Goal: Task Accomplishment & Management: Use online tool/utility

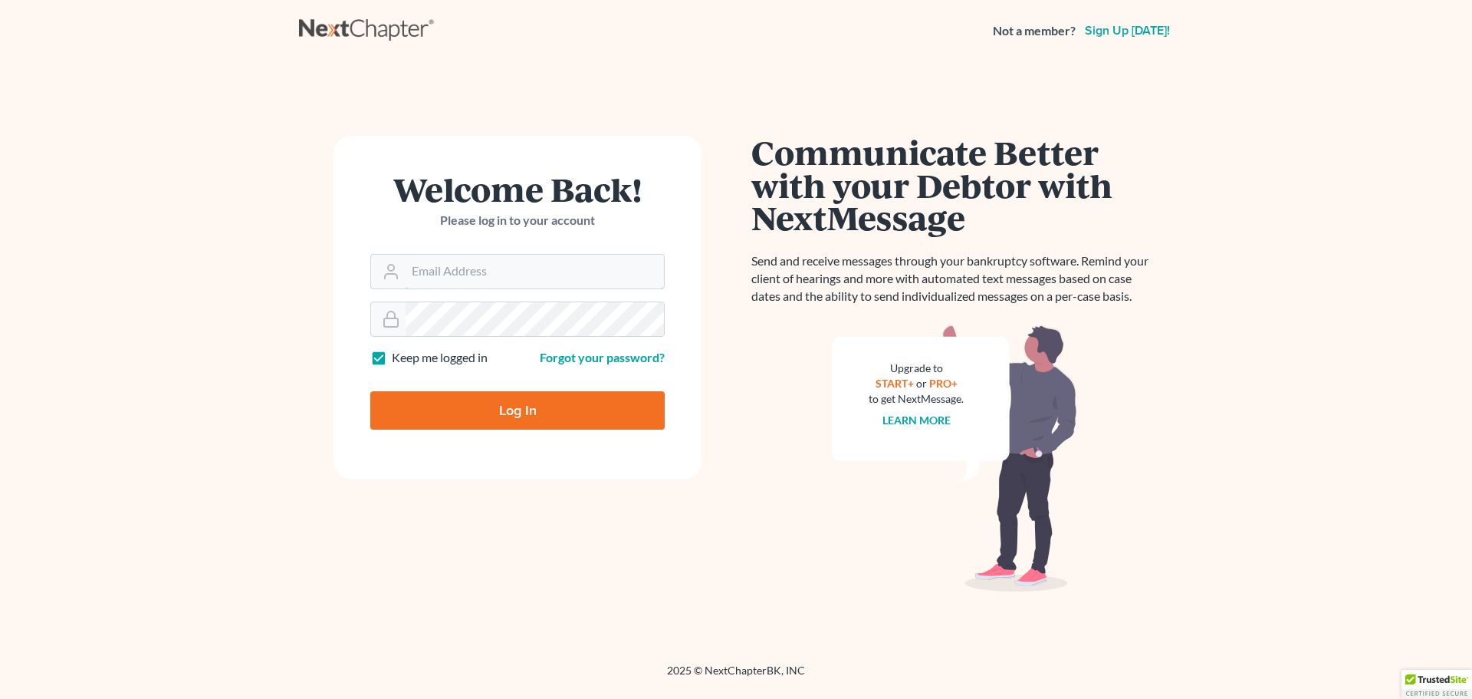
type input "[EMAIL_ADDRESS][DOMAIN_NAME]"
click at [491, 405] on input "Log In" at bounding box center [517, 410] width 294 height 38
type input "Thinking..."
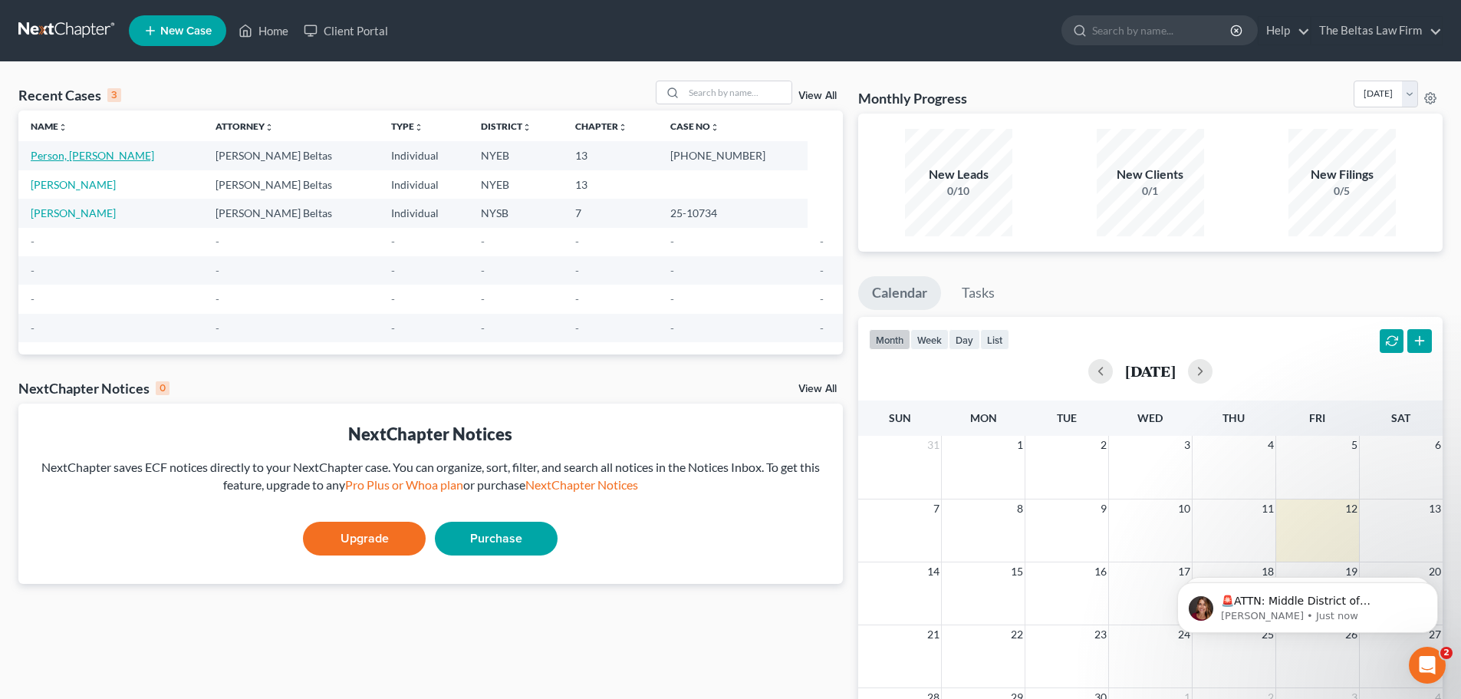
click at [84, 151] on link "Person, Courtney" at bounding box center [92, 155] width 123 height 13
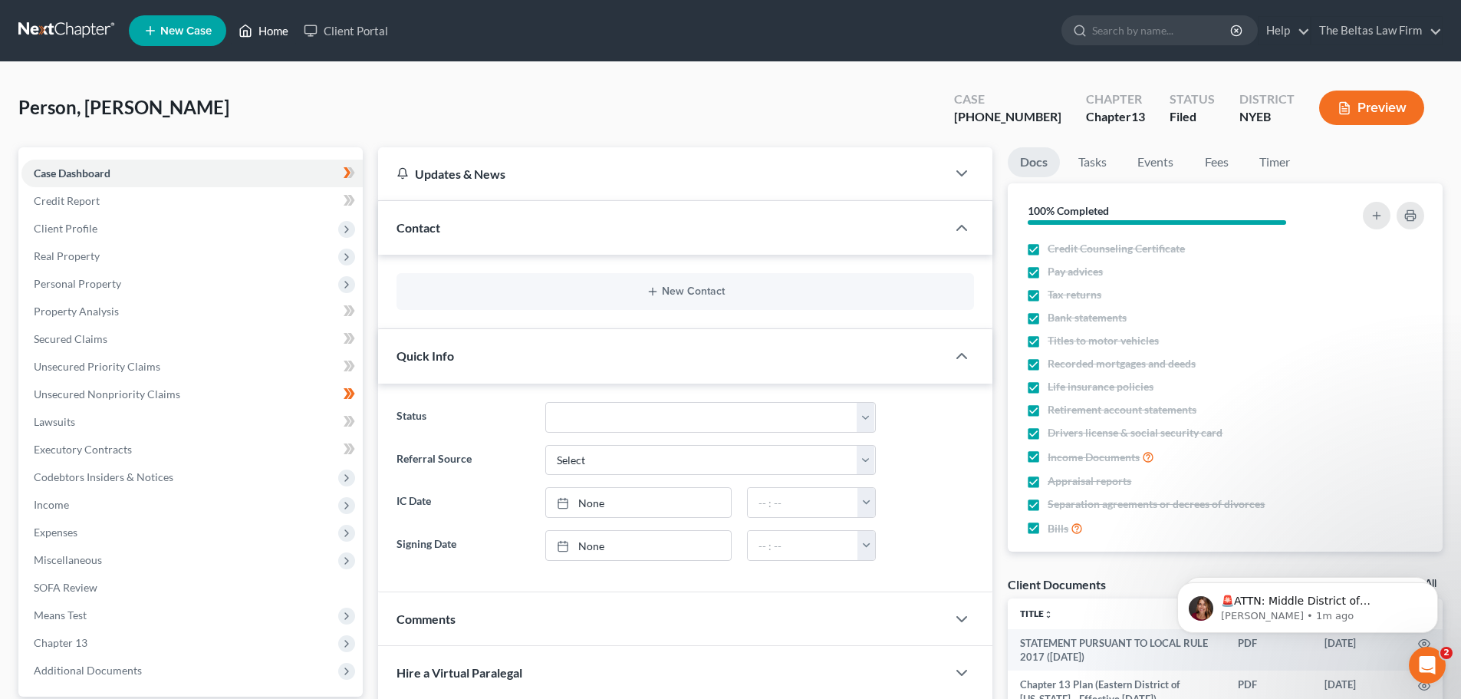
click at [251, 31] on icon at bounding box center [245, 30] width 14 height 18
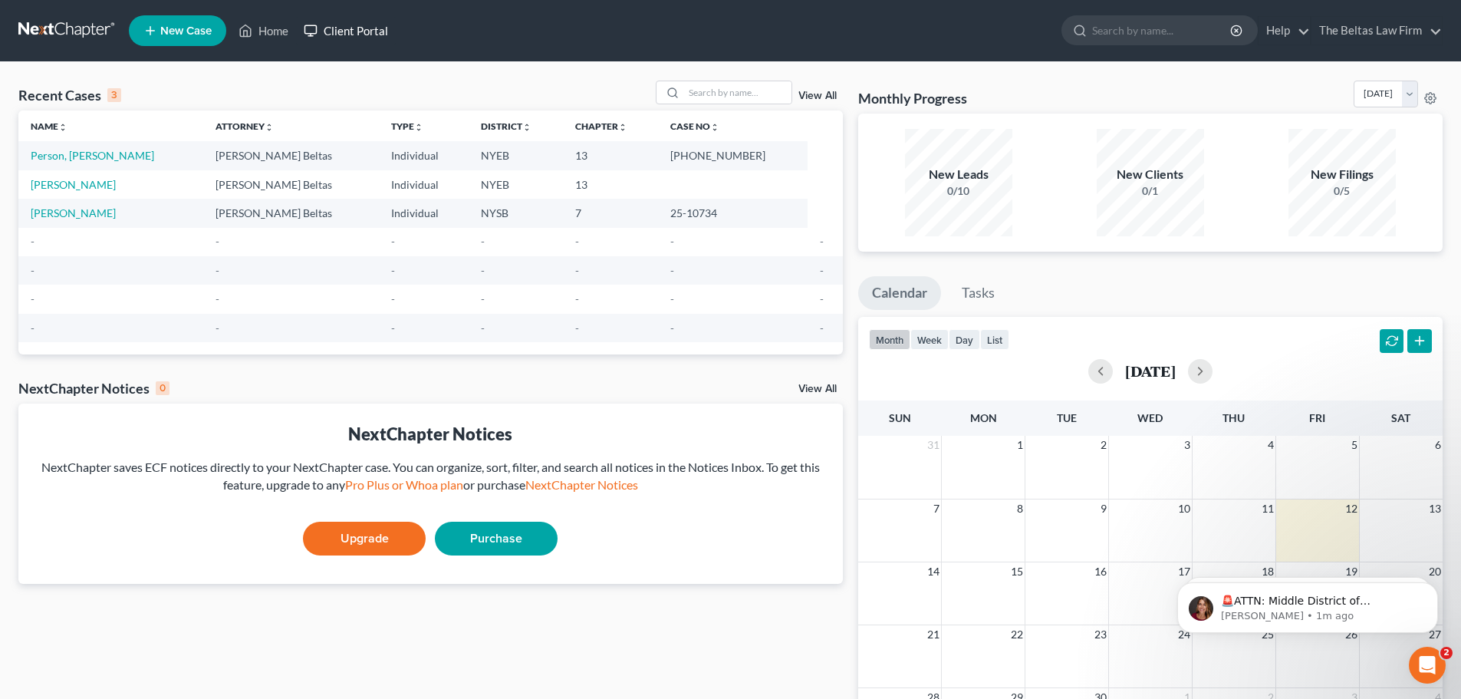
click at [343, 28] on link "Client Portal" at bounding box center [346, 31] width 100 height 28
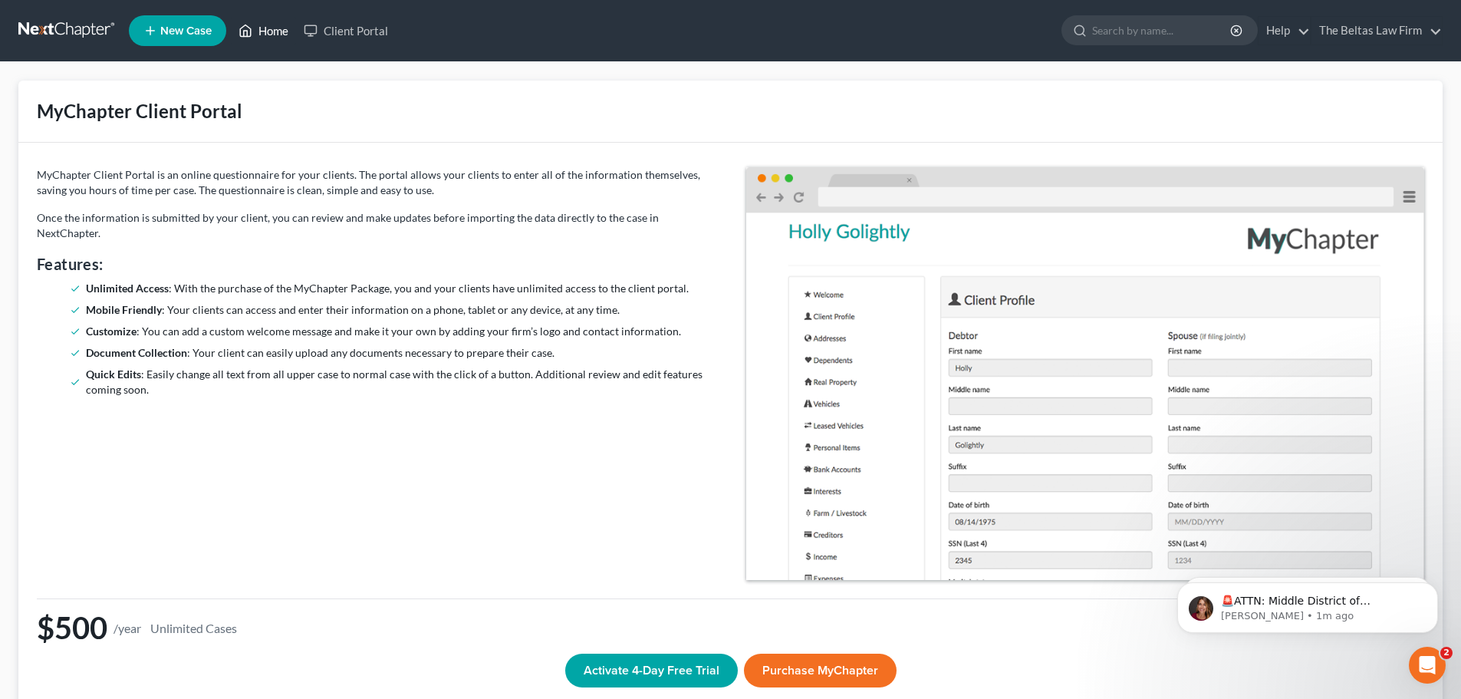
click at [281, 34] on link "Home" at bounding box center [263, 31] width 65 height 28
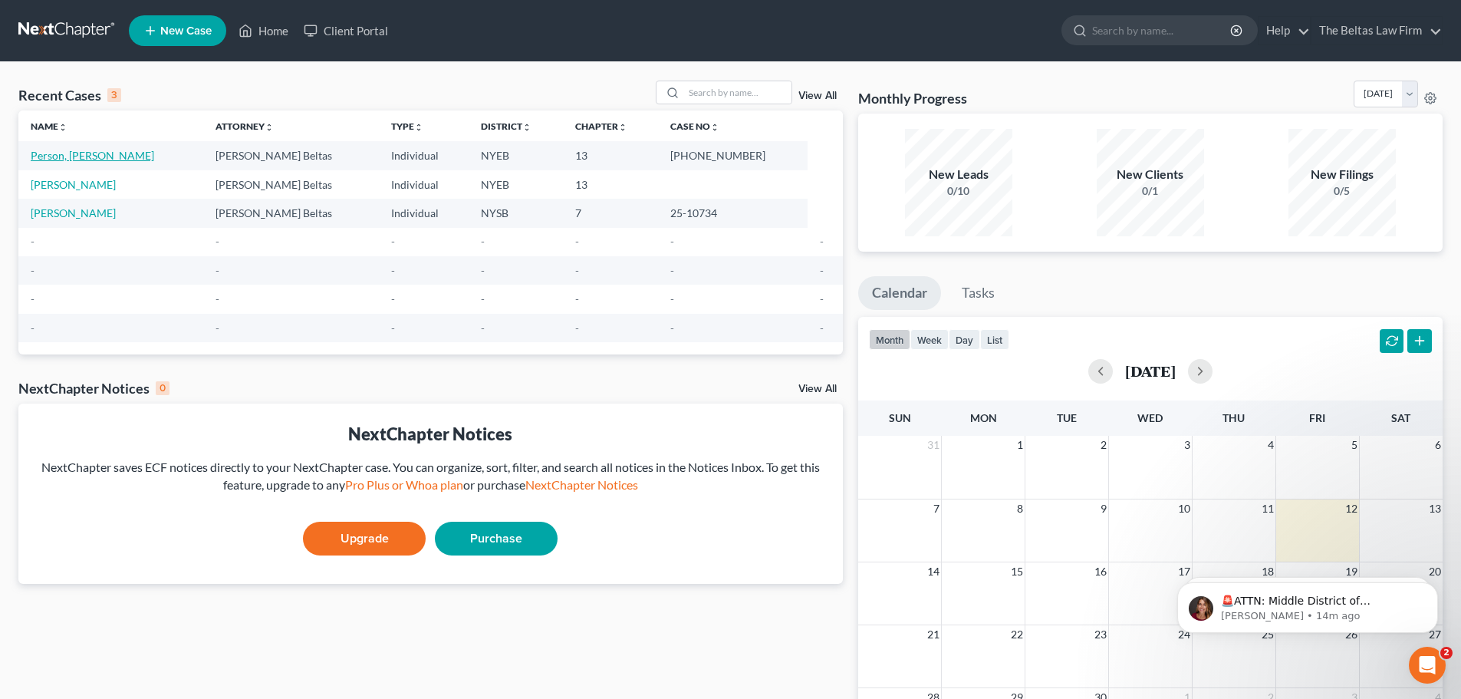
click at [100, 153] on link "Person, Courtney" at bounding box center [92, 155] width 123 height 13
select select "6"
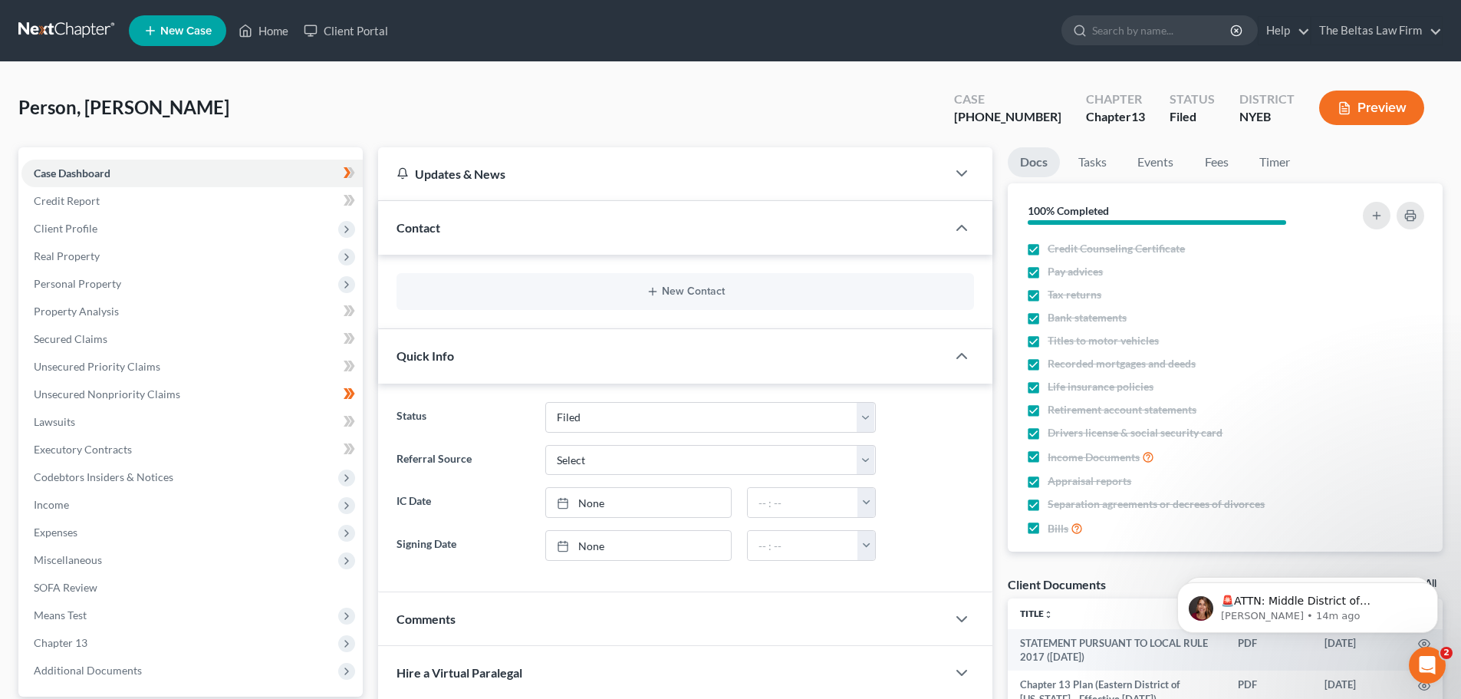
click at [1360, 105] on button "Preview" at bounding box center [1371, 107] width 105 height 35
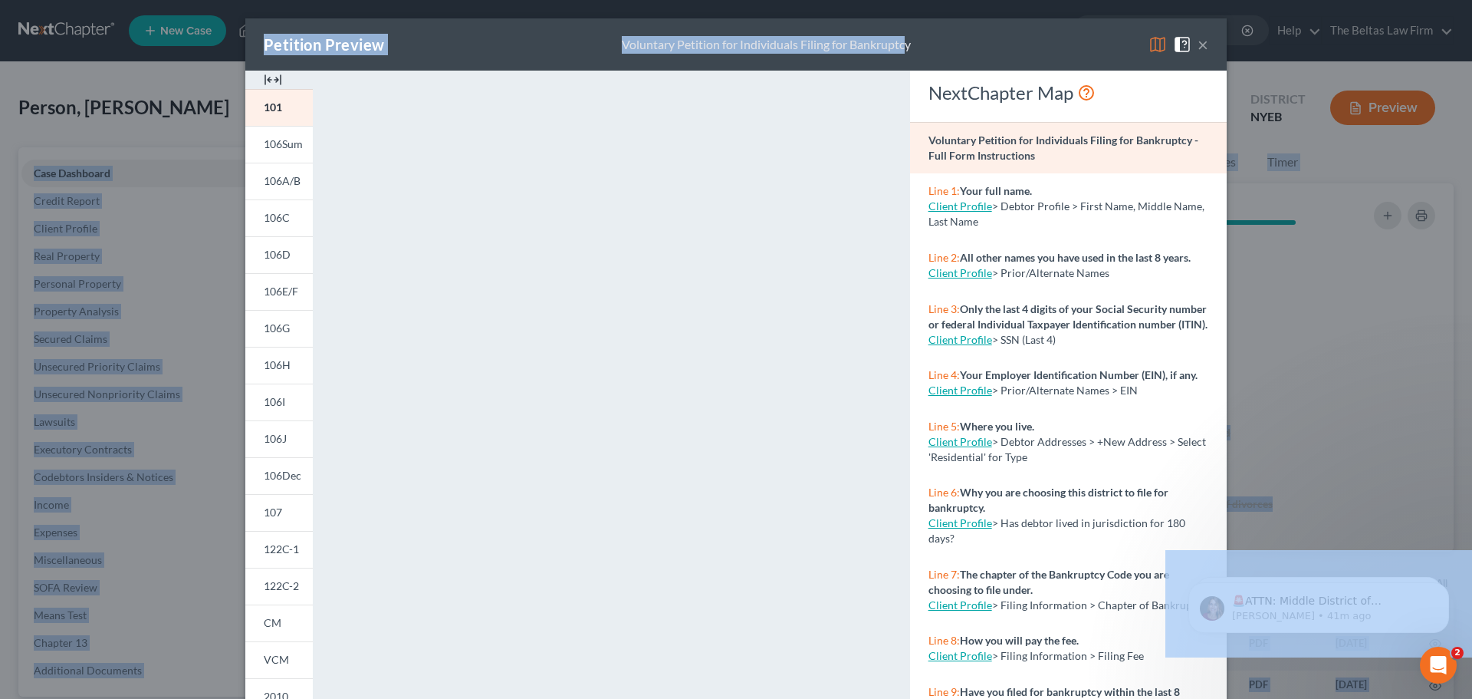
drag, startPoint x: 899, startPoint y: 34, endPoint x: 1554, endPoint y: 81, distance: 657.3
click at [1472, 81] on html "Home New Case Client Portal The Beltas Law Firm brandybeltasesq@gmail.com My Ac…" at bounding box center [736, 433] width 1472 height 866
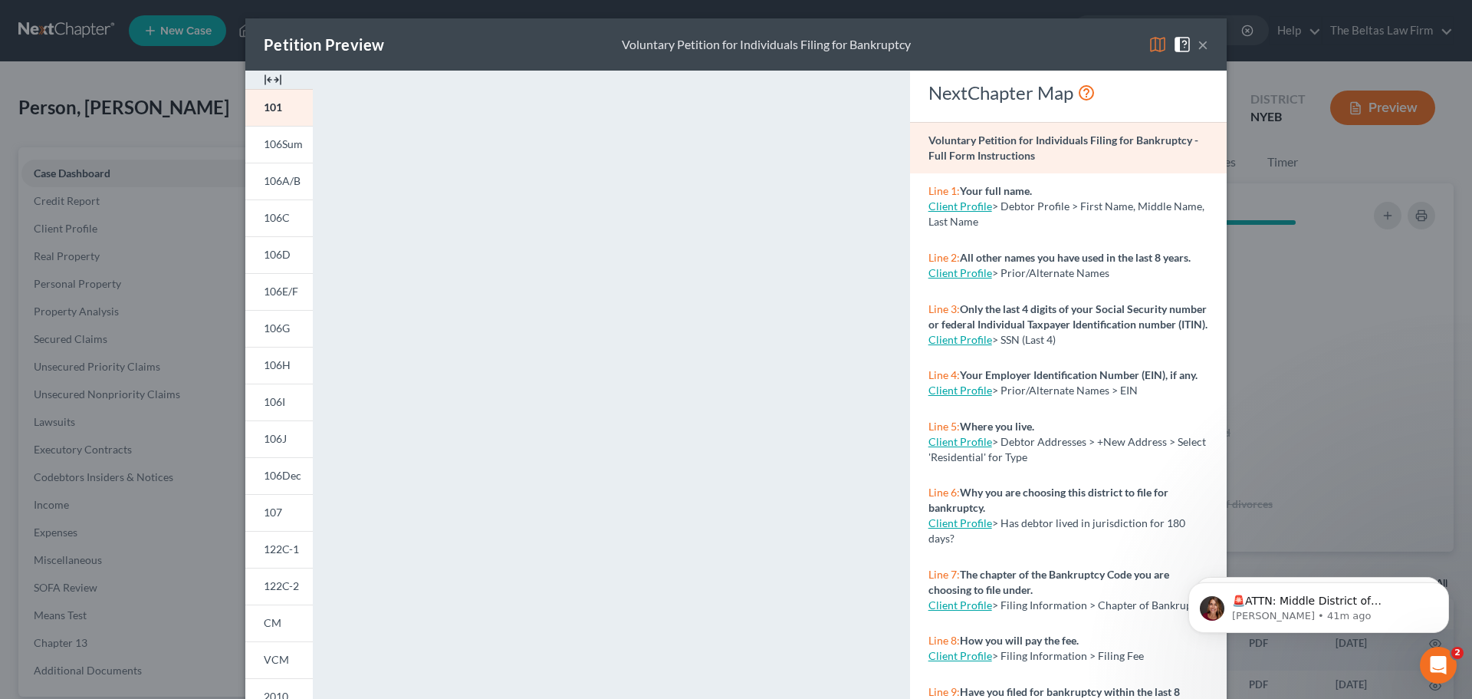
click at [946, 61] on div "Petition Preview Voluntary Petition for Individuals Filing for Bankruptcy ×" at bounding box center [736, 44] width 982 height 52
